Goal: Task Accomplishment & Management: Use online tool/utility

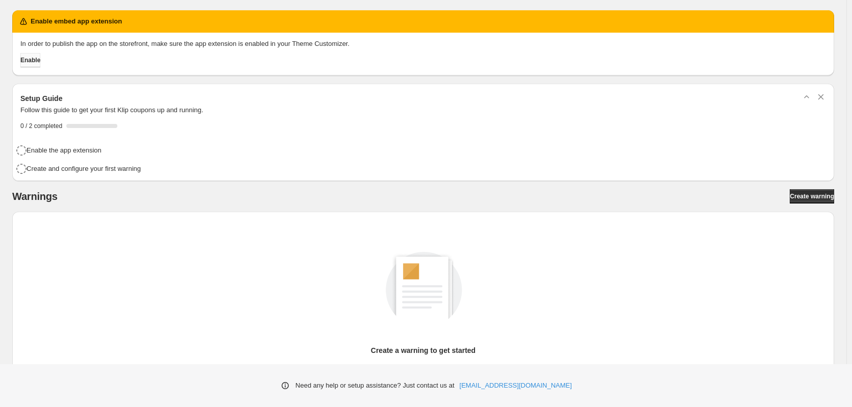
click at [32, 62] on span "Enable" at bounding box center [30, 60] width 20 height 8
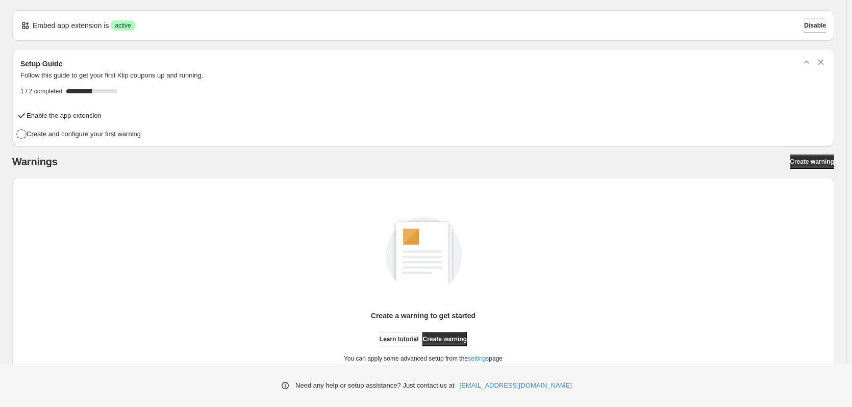
scroll to position [43, 0]
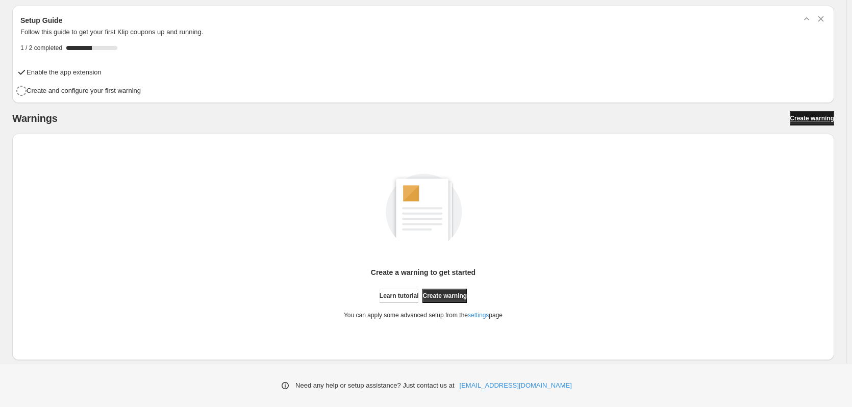
click at [813, 117] on span "Create warning" at bounding box center [812, 118] width 44 height 8
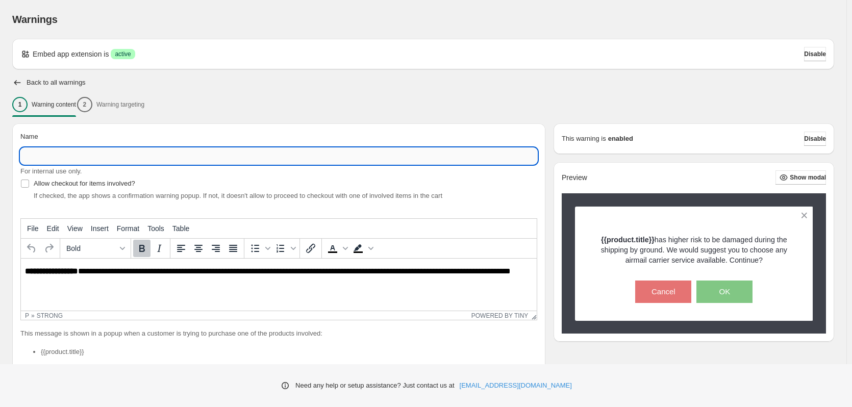
click at [117, 150] on input "Name" at bounding box center [278, 156] width 517 height 16
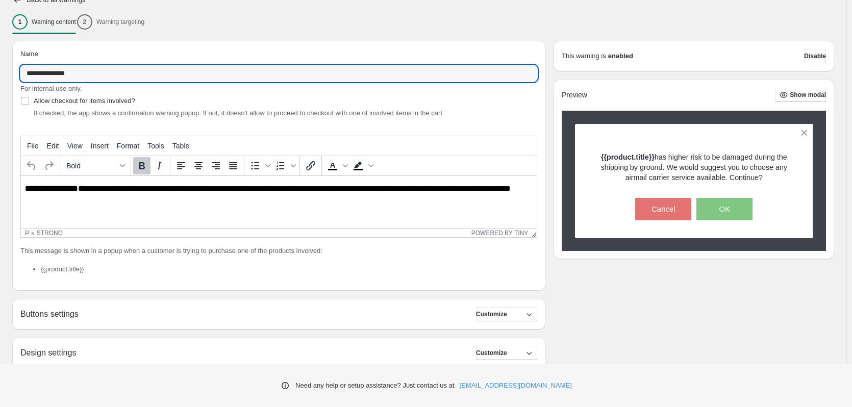
scroll to position [83, 0]
type input "**********"
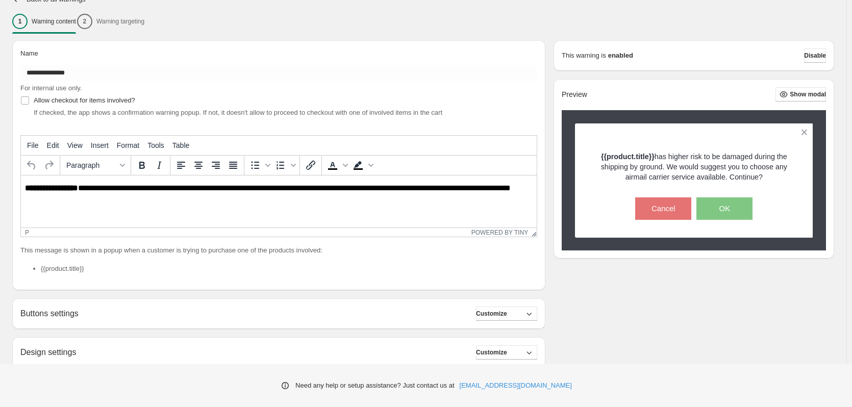
click at [76, 208] on html "**********" at bounding box center [279, 193] width 516 height 35
click at [82, 187] on p "**********" at bounding box center [281, 193] width 513 height 18
drag, startPoint x: 82, startPoint y: 187, endPoint x: 149, endPoint y: 213, distance: 71.9
click at [149, 210] on html "**********" at bounding box center [279, 193] width 516 height 35
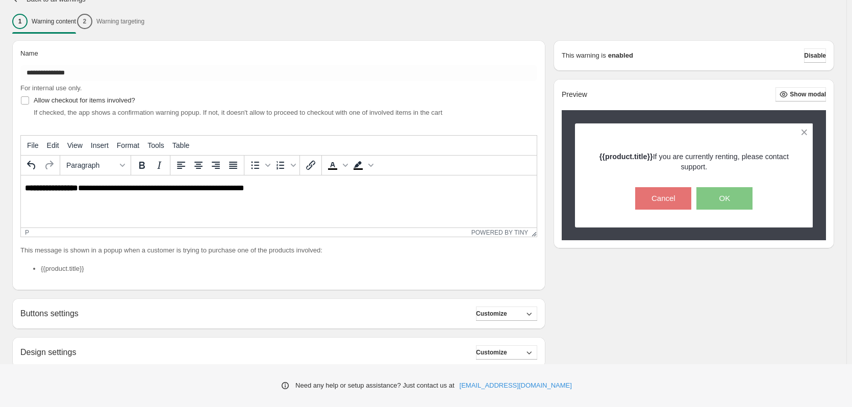
scroll to position [179, 0]
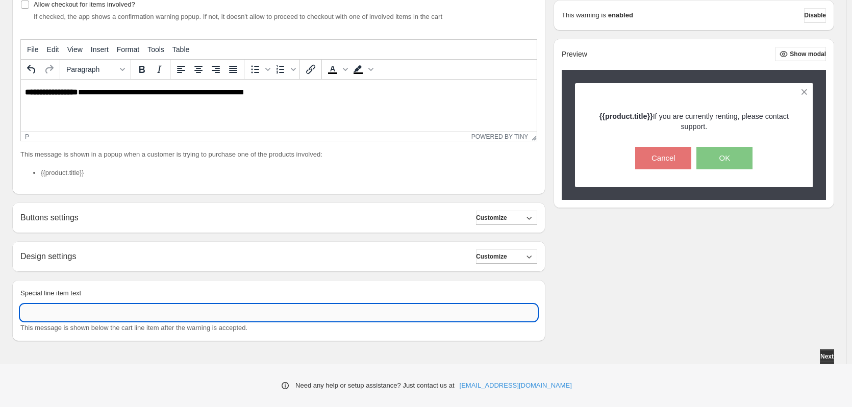
click at [92, 312] on input "Special line item text" at bounding box center [278, 313] width 517 height 16
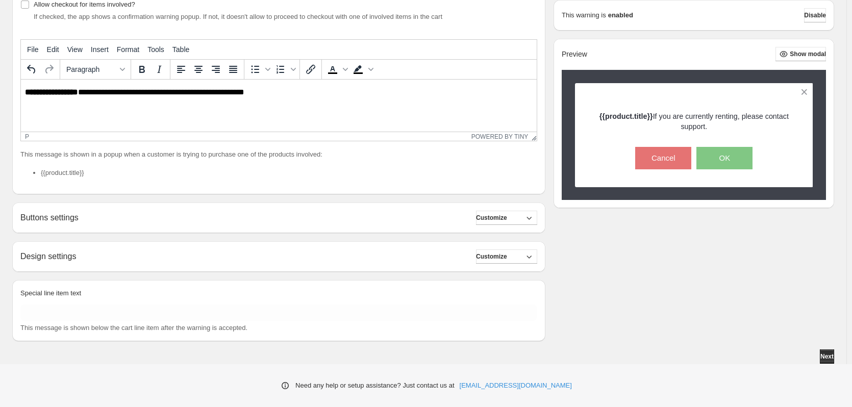
click at [280, 210] on div "Buttons settings Customize Buttons settings are not available for your tariff p…" at bounding box center [278, 218] width 533 height 31
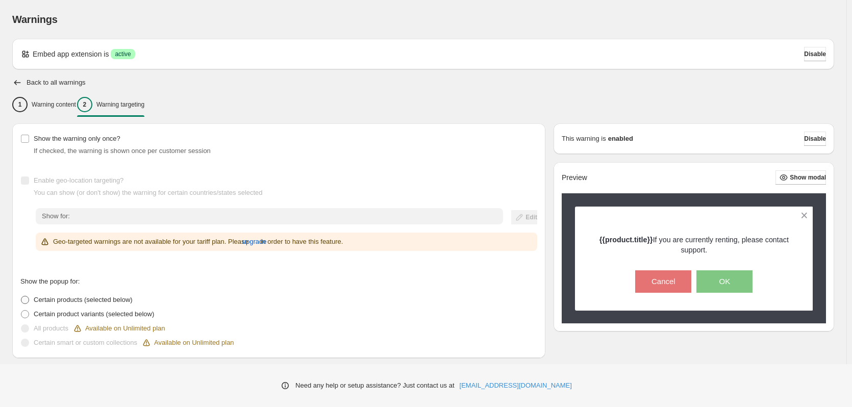
click at [91, 298] on span "Certain products (selected below)" at bounding box center [83, 300] width 99 height 8
click at [109, 301] on span "Certain products (selected below)" at bounding box center [83, 300] width 99 height 8
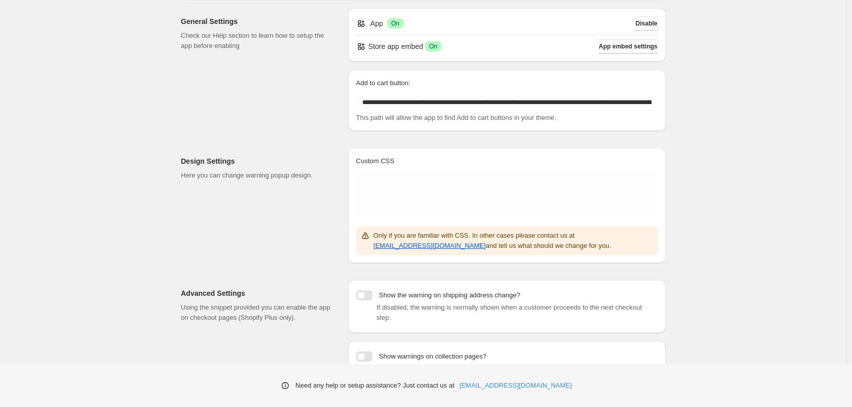
scroll to position [102, 0]
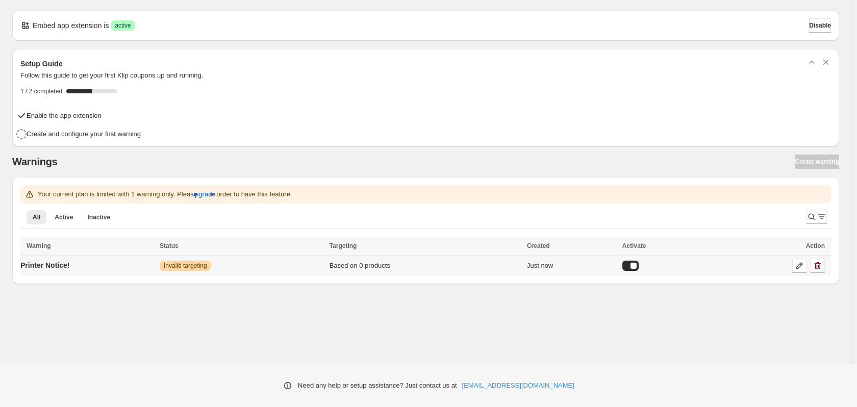
click at [820, 266] on icon "button" at bounding box center [818, 266] width 10 height 10
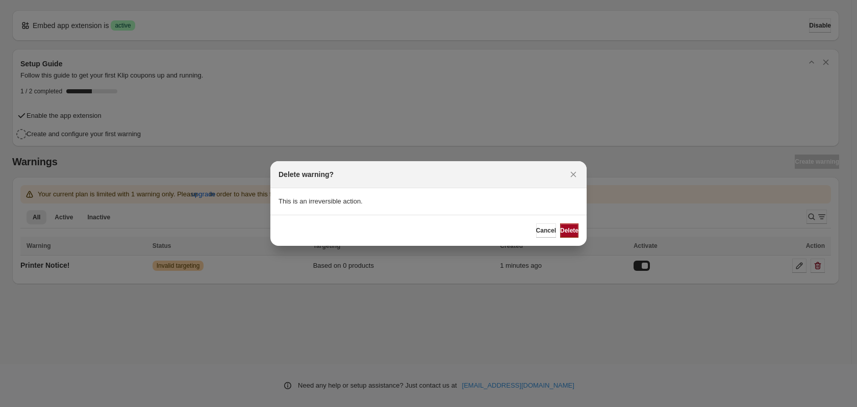
click at [565, 228] on span "Delete" at bounding box center [569, 231] width 18 height 8
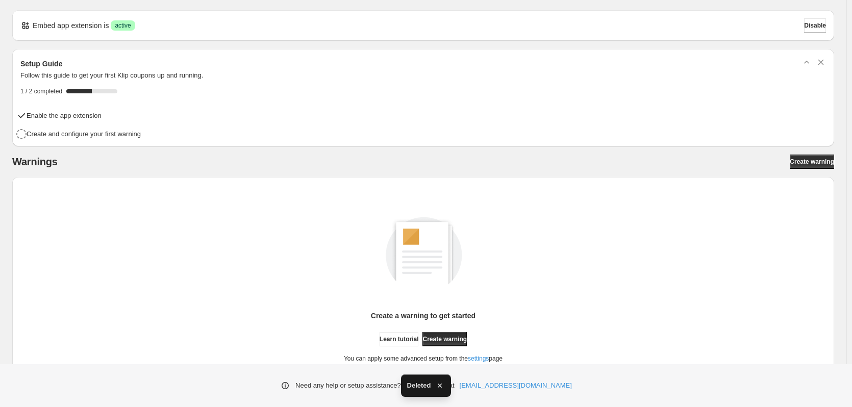
scroll to position [43, 0]
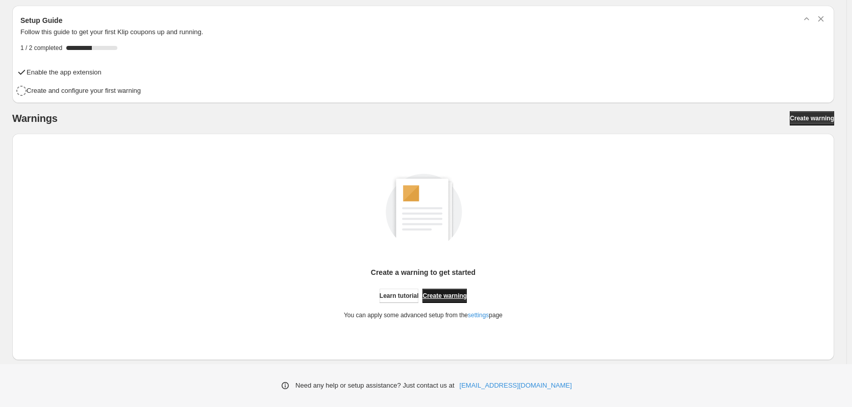
click at [461, 293] on span "Create warning" at bounding box center [445, 296] width 44 height 8
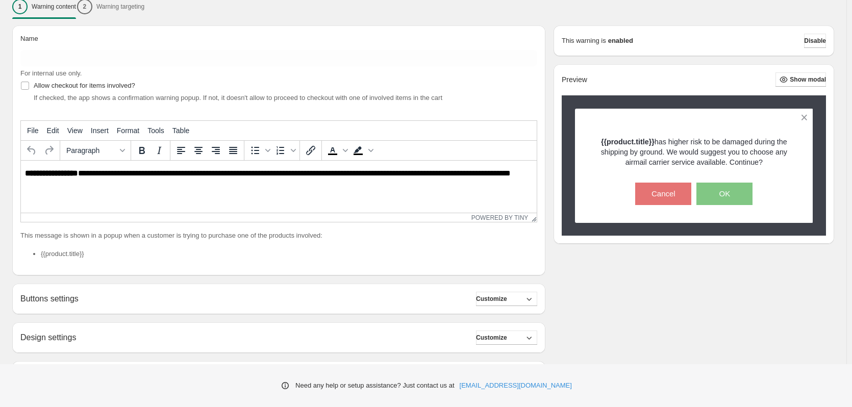
scroll to position [98, 0]
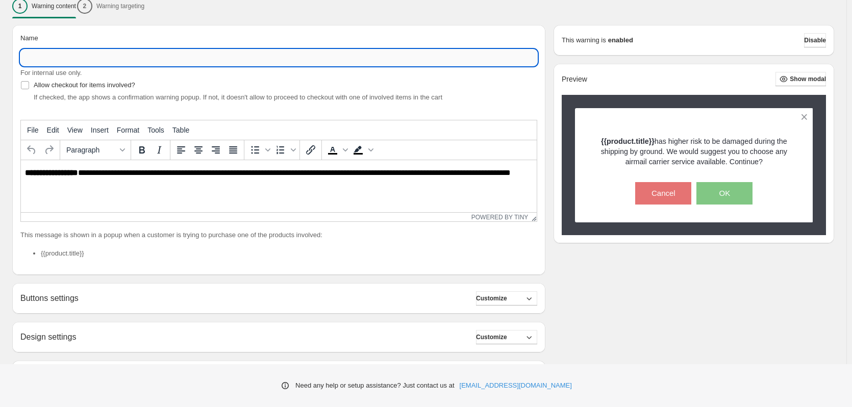
click at [82, 50] on input "Name" at bounding box center [278, 57] width 517 height 16
type input "**********"
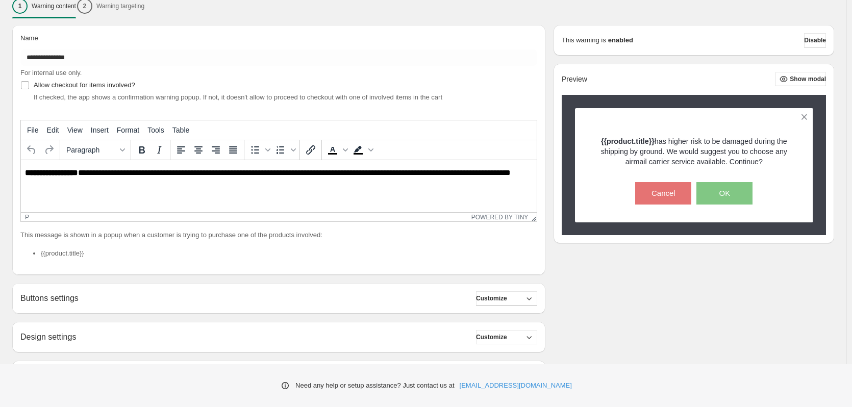
click at [88, 180] on p "**********" at bounding box center [281, 177] width 513 height 18
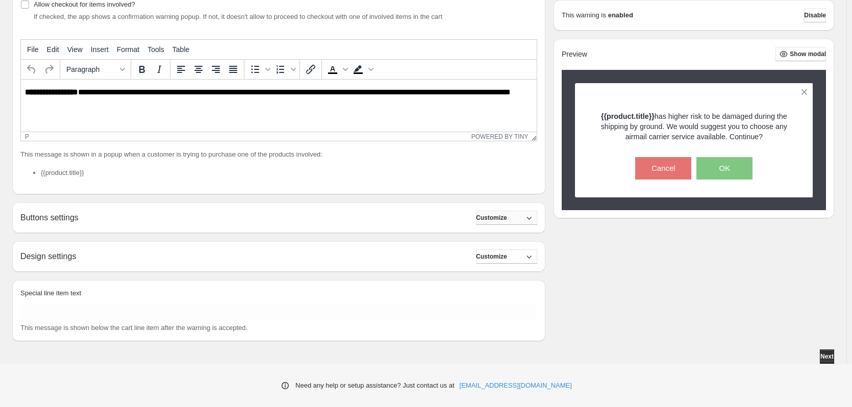
click at [505, 214] on button "Customize" at bounding box center [506, 218] width 61 height 14
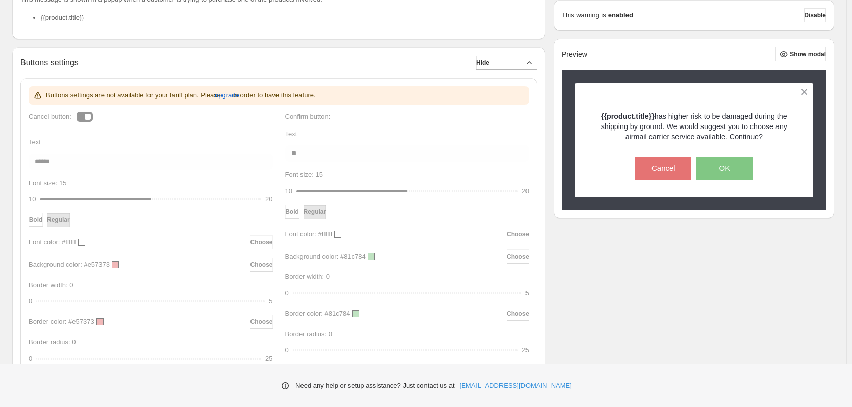
scroll to position [334, 0]
click at [504, 62] on button "Hide" at bounding box center [506, 63] width 61 height 14
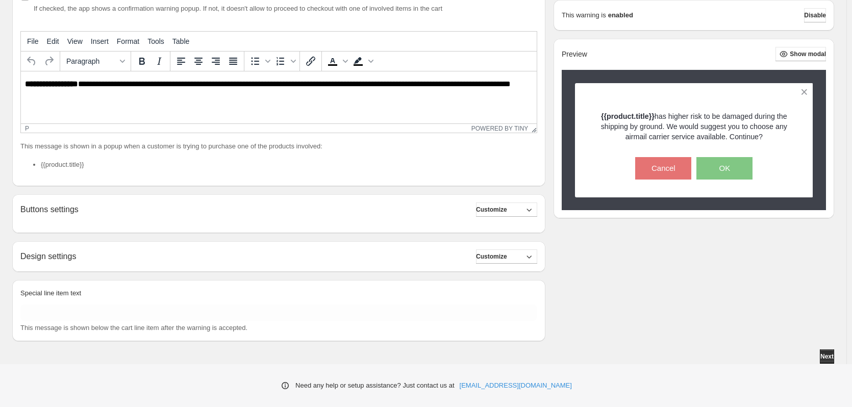
scroll to position [179, 0]
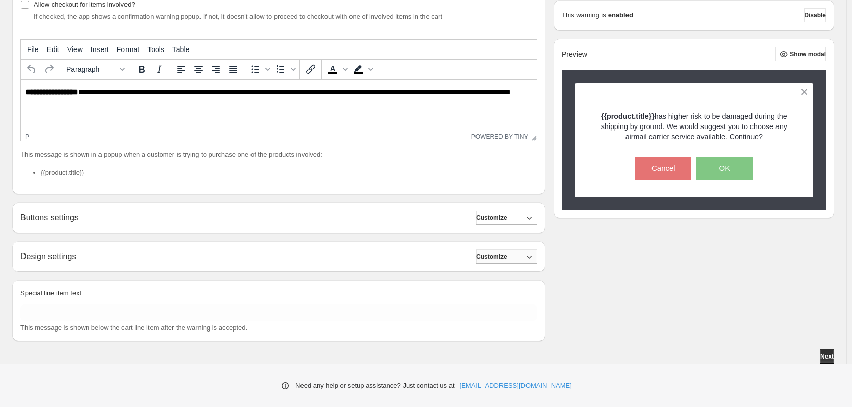
click at [499, 257] on span "Customize" at bounding box center [491, 257] width 31 height 8
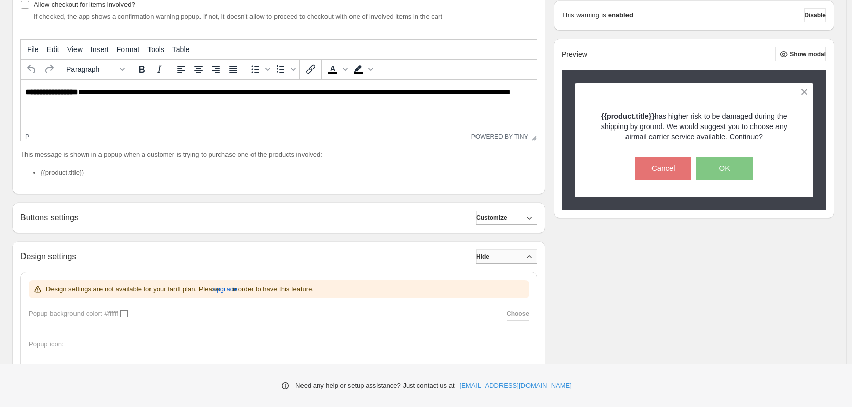
click at [489, 257] on span "Hide" at bounding box center [482, 257] width 13 height 8
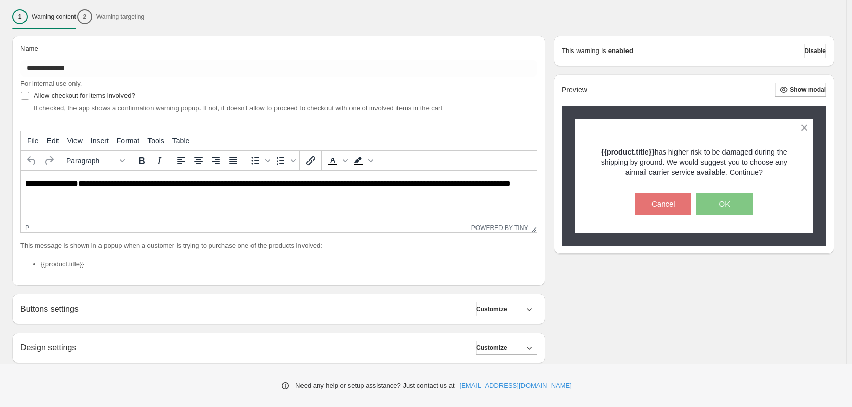
scroll to position [87, 0]
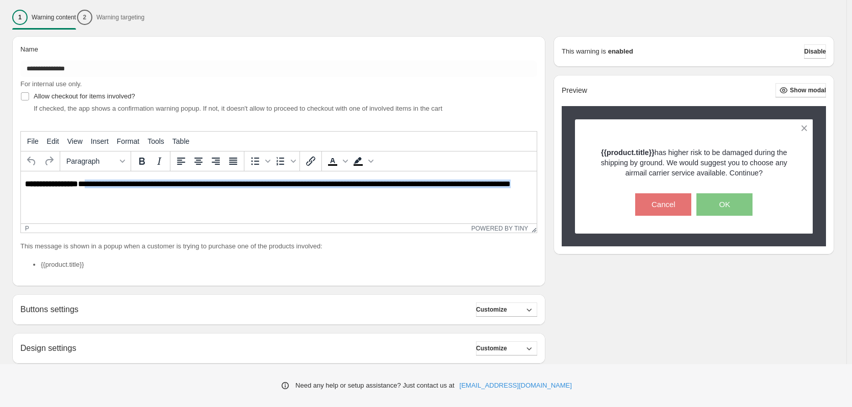
drag, startPoint x: 87, startPoint y: 186, endPoint x: 195, endPoint y: 217, distance: 112.4
click at [195, 206] on html "**********" at bounding box center [279, 188] width 516 height 35
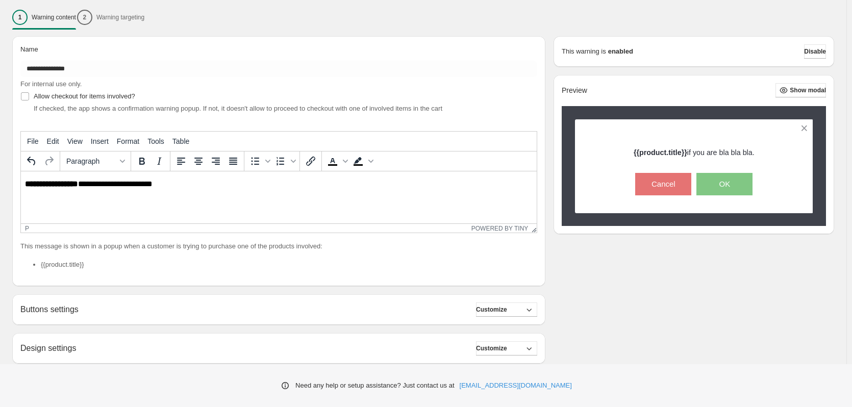
scroll to position [179, 0]
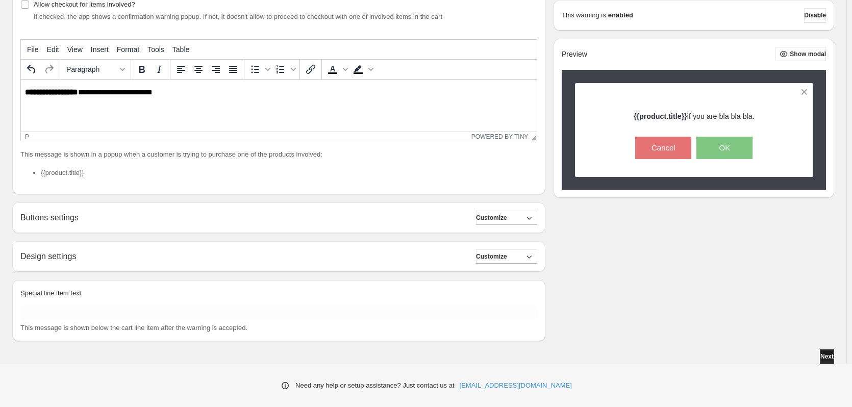
click at [820, 354] on button "Next" at bounding box center [827, 357] width 14 height 14
click at [826, 353] on span "Next" at bounding box center [827, 357] width 13 height 8
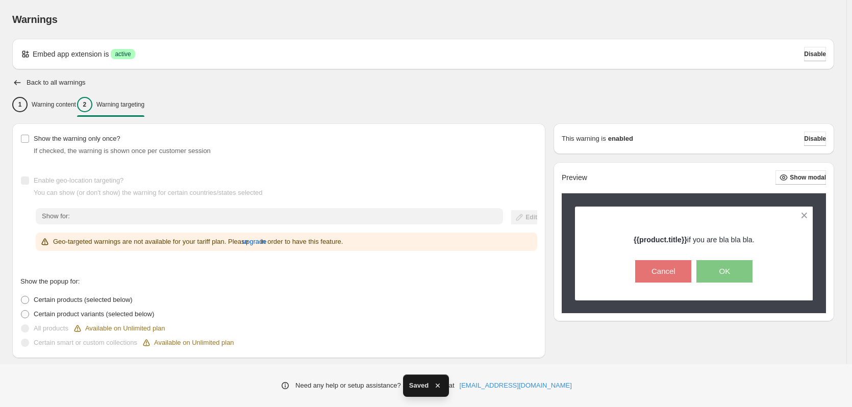
scroll to position [159, 0]
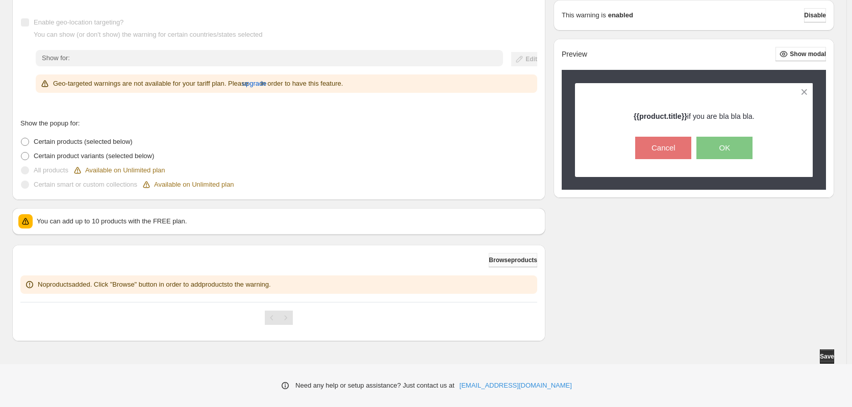
click at [504, 262] on span "Browse products" at bounding box center [513, 260] width 48 height 8
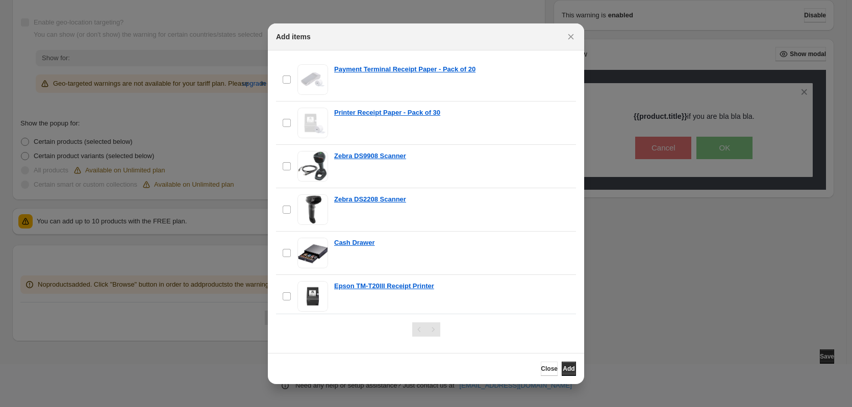
scroll to position [249, 0]
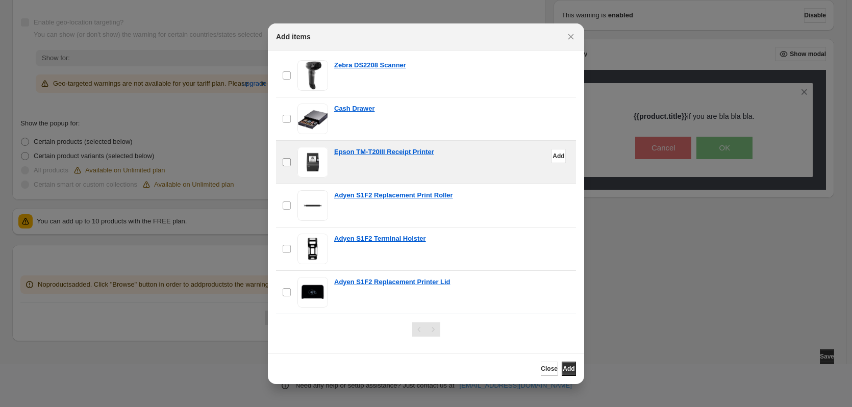
click at [287, 157] on label "checkbox" at bounding box center [286, 162] width 21 height 43
click at [553, 154] on span "Add" at bounding box center [559, 156] width 12 height 8
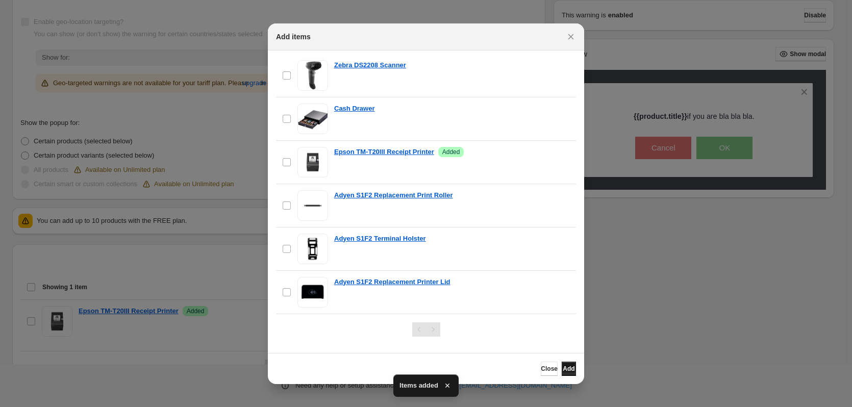
click at [563, 368] on span "Add" at bounding box center [569, 369] width 12 height 8
click at [543, 370] on button "Close" at bounding box center [549, 369] width 17 height 14
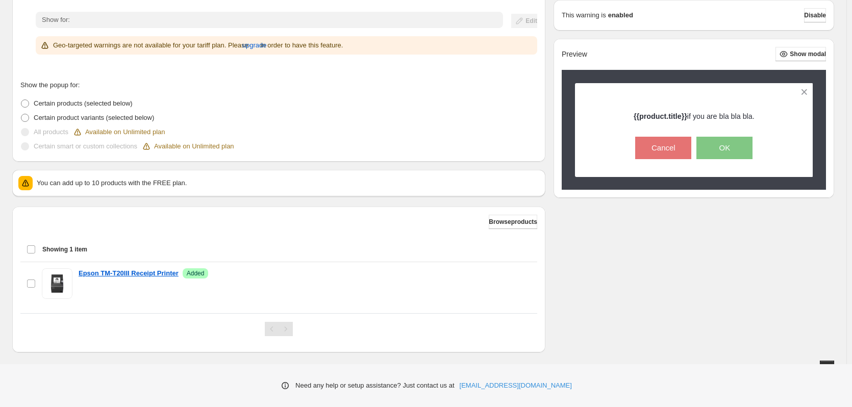
scroll to position [208, 0]
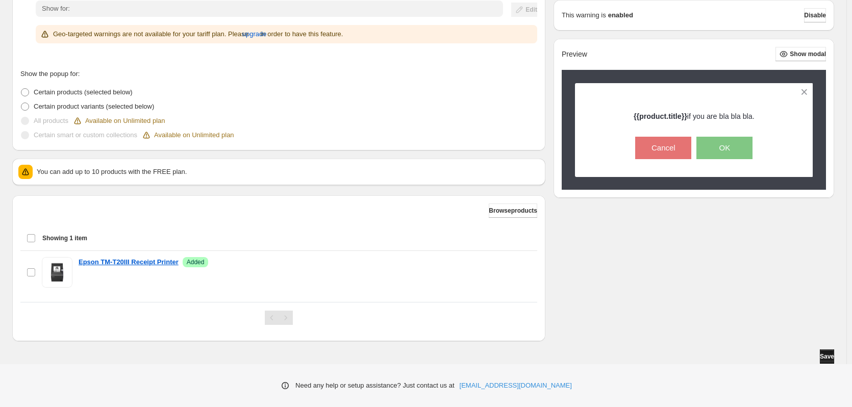
click at [834, 355] on button "Save" at bounding box center [827, 357] width 14 height 14
drag, startPoint x: 759, startPoint y: 316, endPoint x: 750, endPoint y: 337, distance: 22.4
click at [750, 337] on div "Show the warning only once? If checked, the warning is shown once per customer …" at bounding box center [423, 129] width 822 height 426
click at [634, 131] on div "{{product.title}} if you are bla bla bla. Cancel OK" at bounding box center [694, 130] width 203 height 58
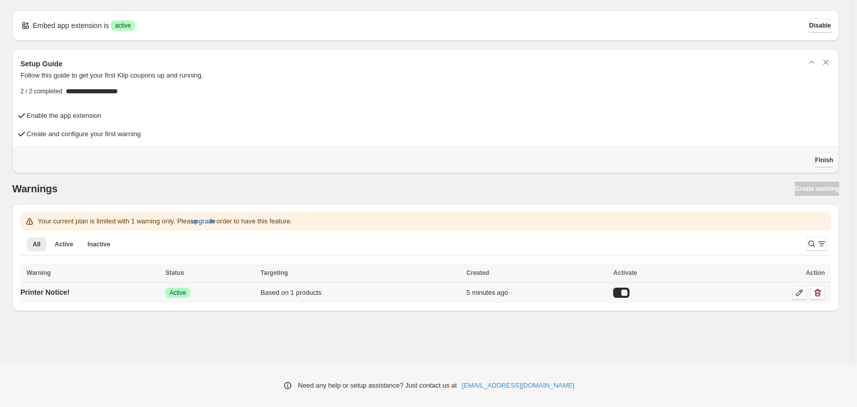
click at [804, 290] on icon at bounding box center [799, 293] width 10 height 10
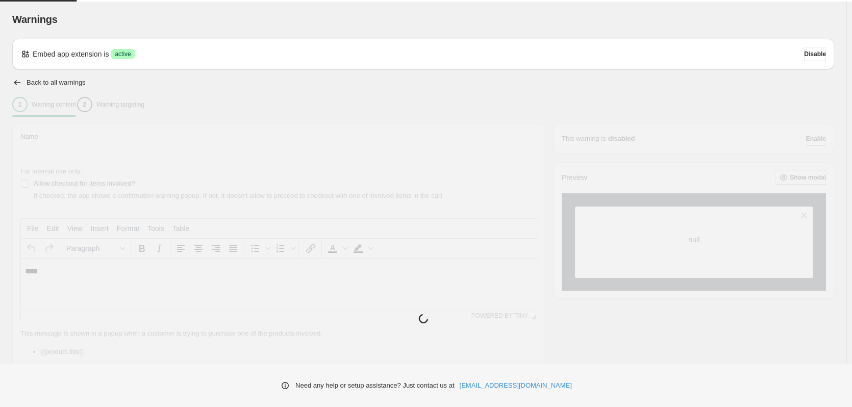
type input "**********"
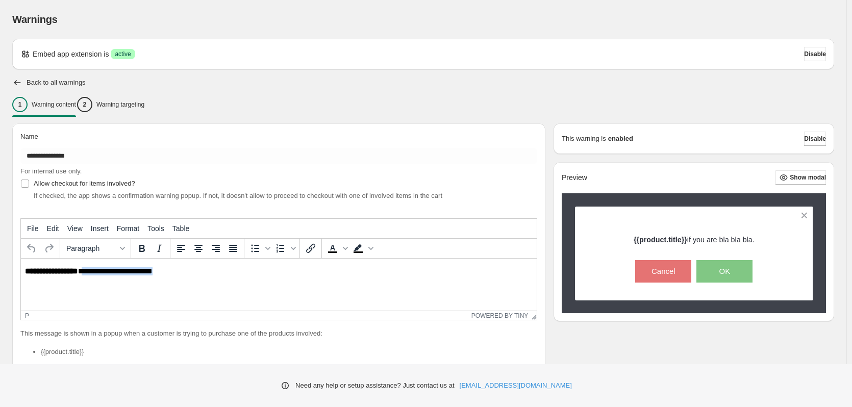
drag, startPoint x: 169, startPoint y: 272, endPoint x: 83, endPoint y: 276, distance: 86.3
click at [83, 276] on html "**********" at bounding box center [279, 272] width 516 height 26
paste body "Rich Text Area. Press ALT-0 for help."
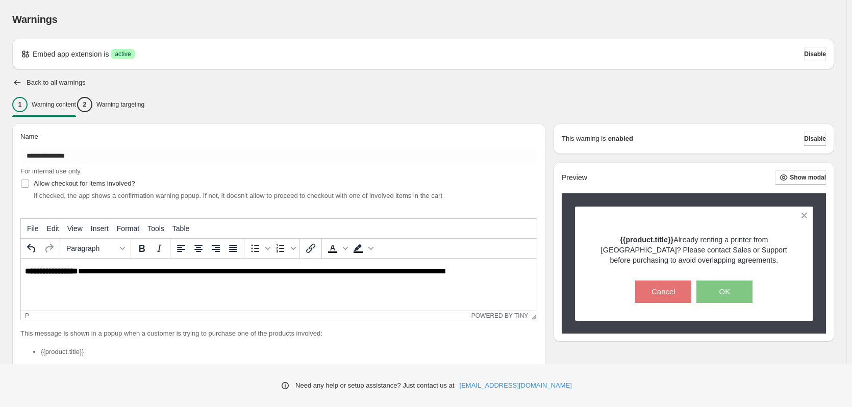
click at [84, 269] on p "**********" at bounding box center [281, 271] width 513 height 9
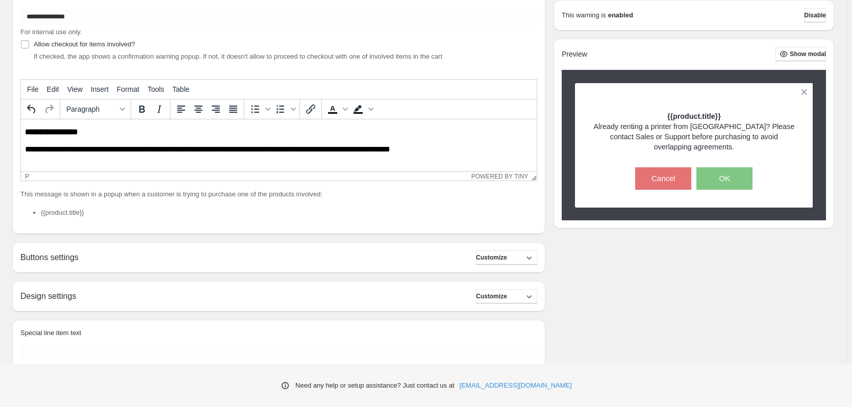
scroll to position [179, 0]
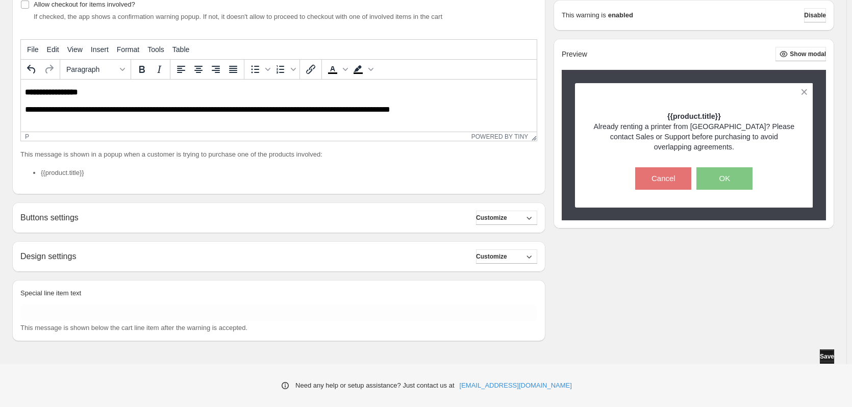
click at [826, 357] on span "Save" at bounding box center [827, 357] width 14 height 8
